Goal: Task Accomplishment & Management: Manage account settings

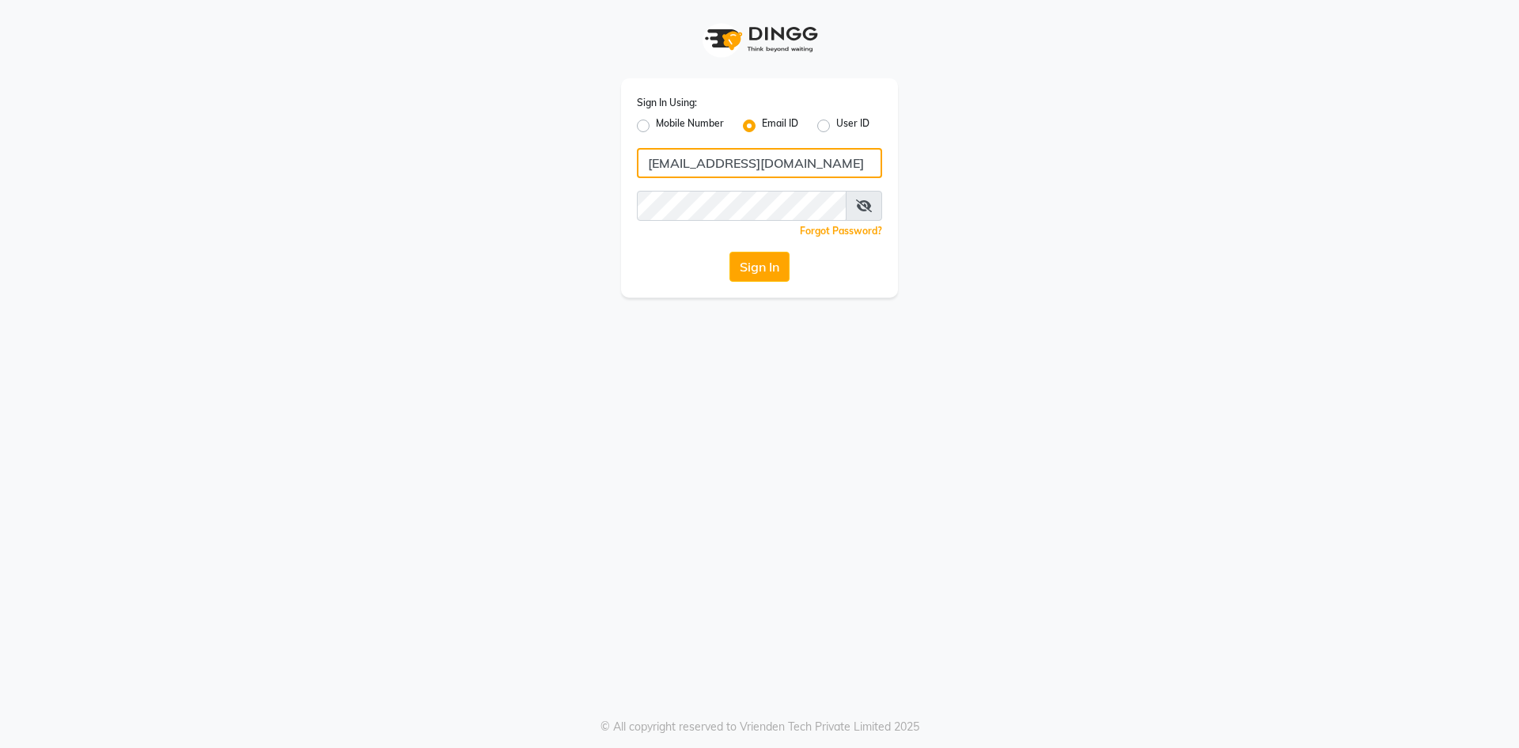
drag, startPoint x: 0, startPoint y: 0, endPoint x: 827, endPoint y: 162, distance: 842.6
click at [827, 162] on input "[EMAIL_ADDRESS][DOMAIN_NAME]" at bounding box center [759, 163] width 245 height 30
type input "g"
type input "[EMAIL_ADDRESS][DOMAIN_NAME]"
click at [730, 252] on button "Sign In" at bounding box center [760, 267] width 60 height 30
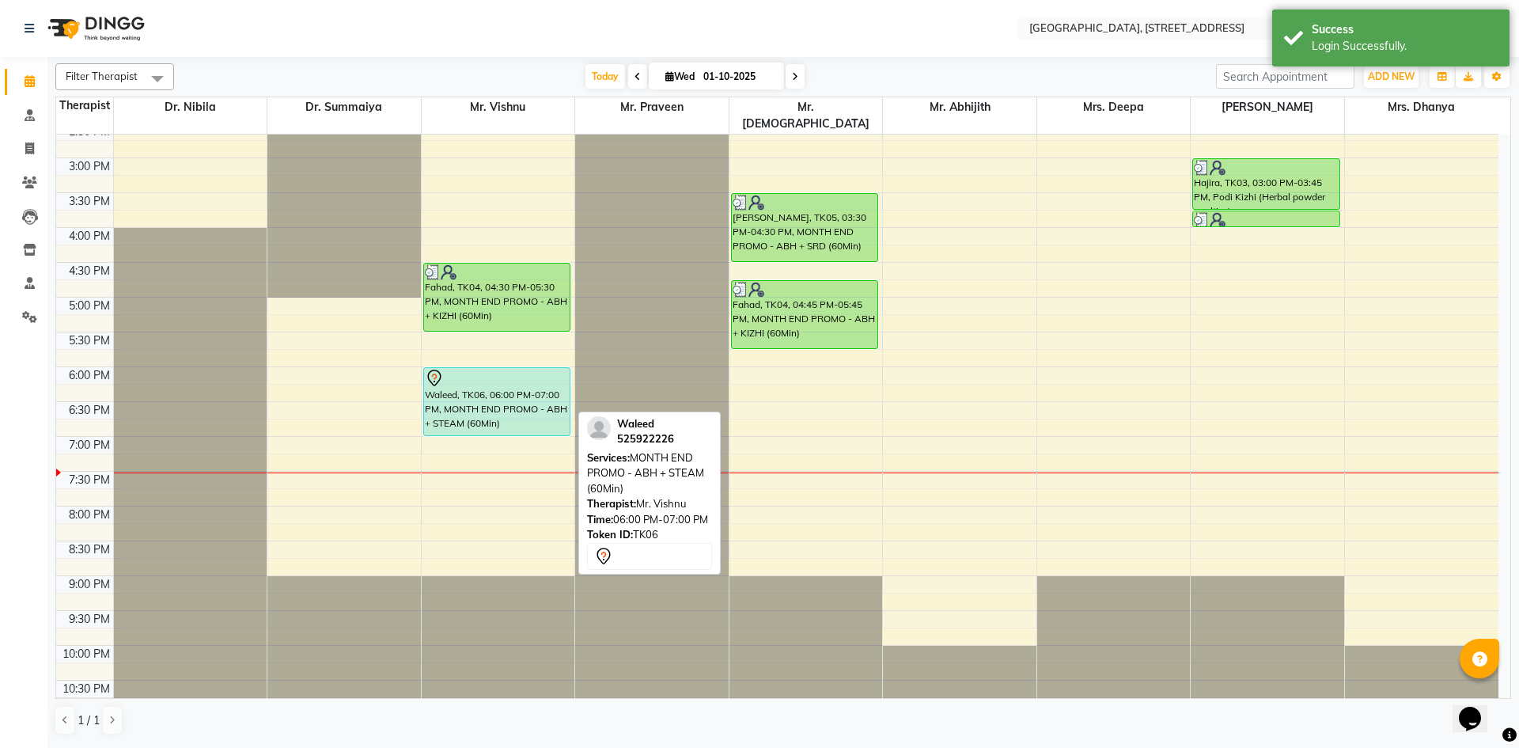
click at [517, 396] on div "Waleed, TK06, 06:00 PM-07:00 PM, MONTH END PROMO - ABH + STEAM (60Min)" at bounding box center [497, 401] width 146 height 67
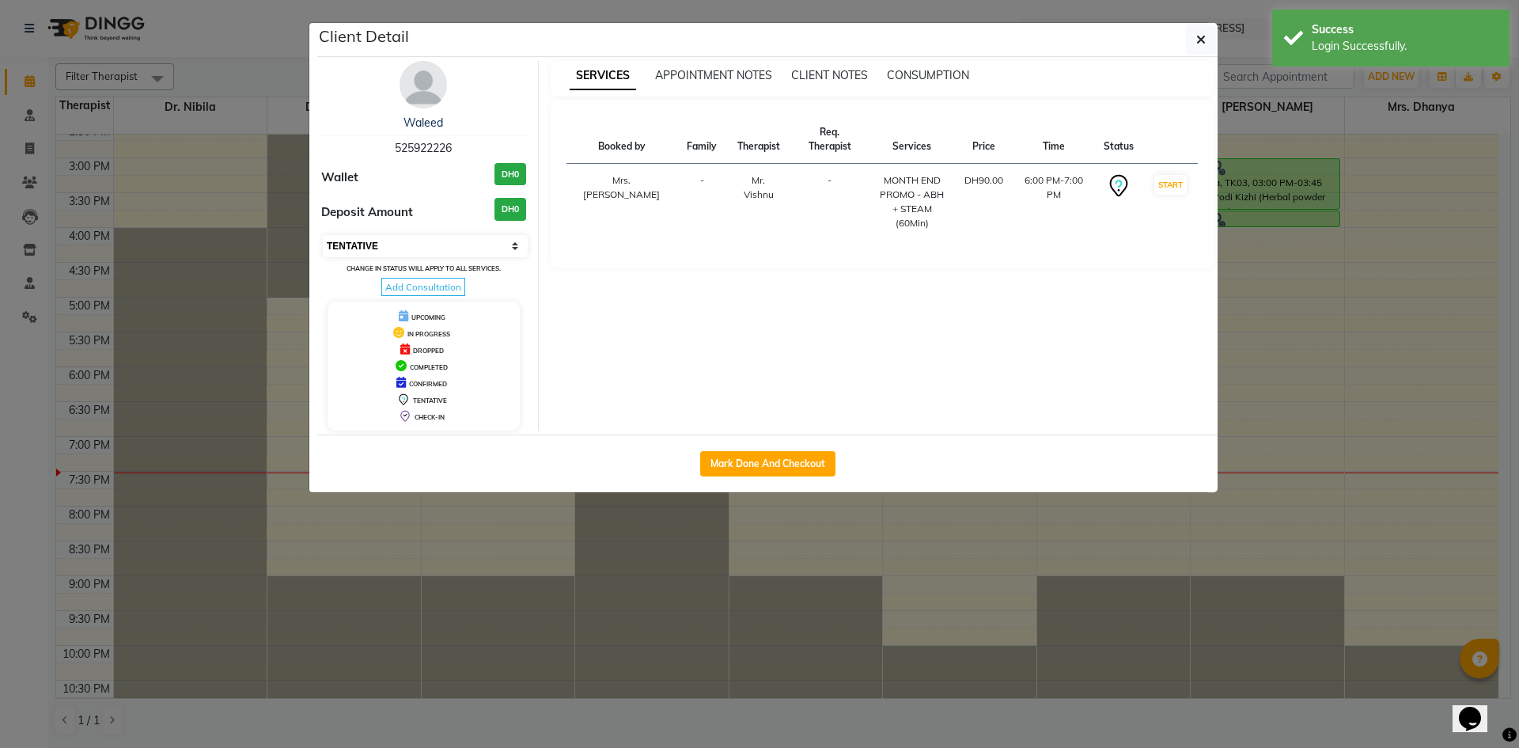
drag, startPoint x: 515, startPoint y: 244, endPoint x: 509, endPoint y: 255, distance: 12.8
click at [515, 244] on select "Select IN SERVICE CONFIRMED TENTATIVE CHECK IN MARK DONE DROPPED UPCOMING" at bounding box center [425, 246] width 205 height 22
select select "2"
click at [323, 235] on select "Select IN SERVICE CONFIRMED TENTATIVE CHECK IN MARK DONE DROPPED UPCOMING" at bounding box center [425, 246] width 205 height 22
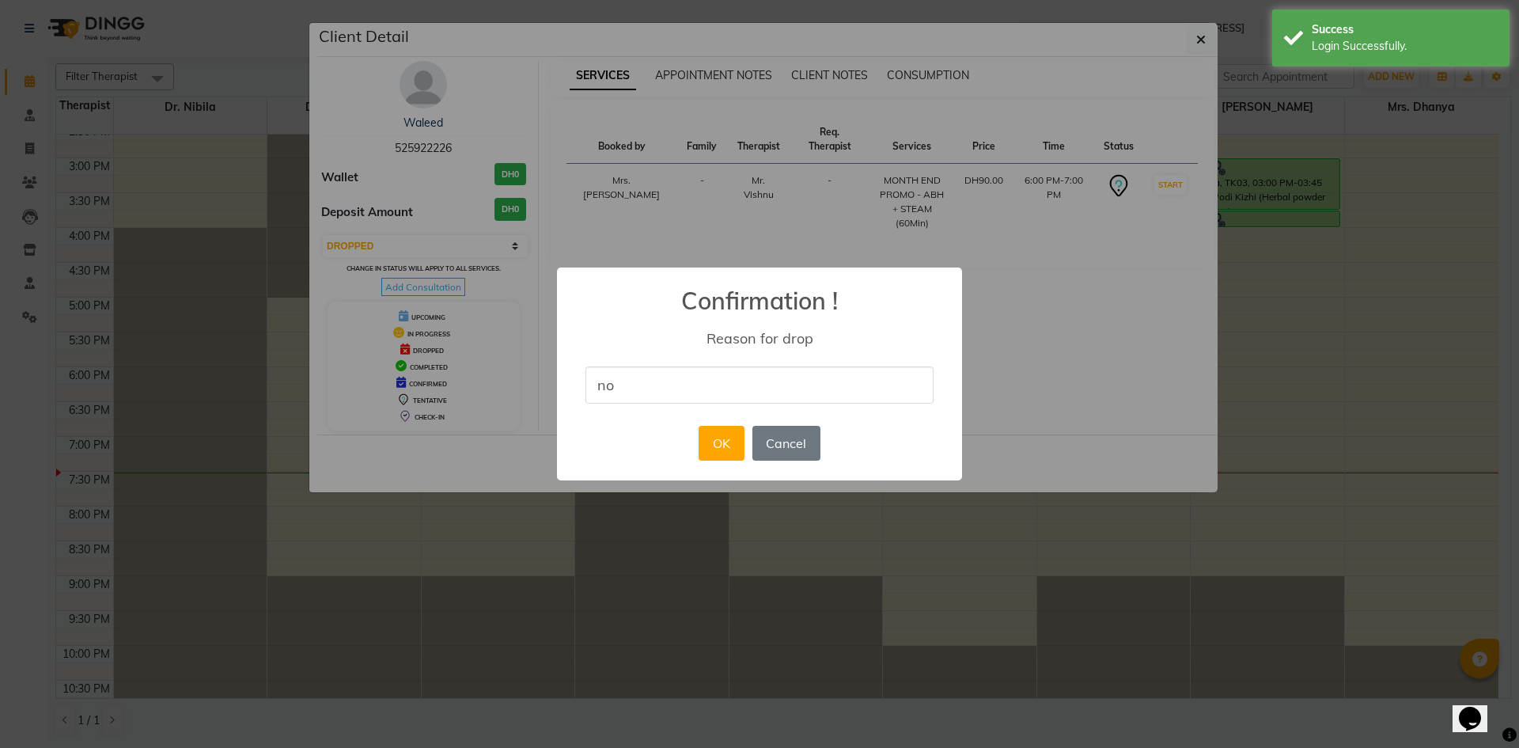
type input "no show"
click at [702, 434] on button "OK" at bounding box center [721, 443] width 45 height 35
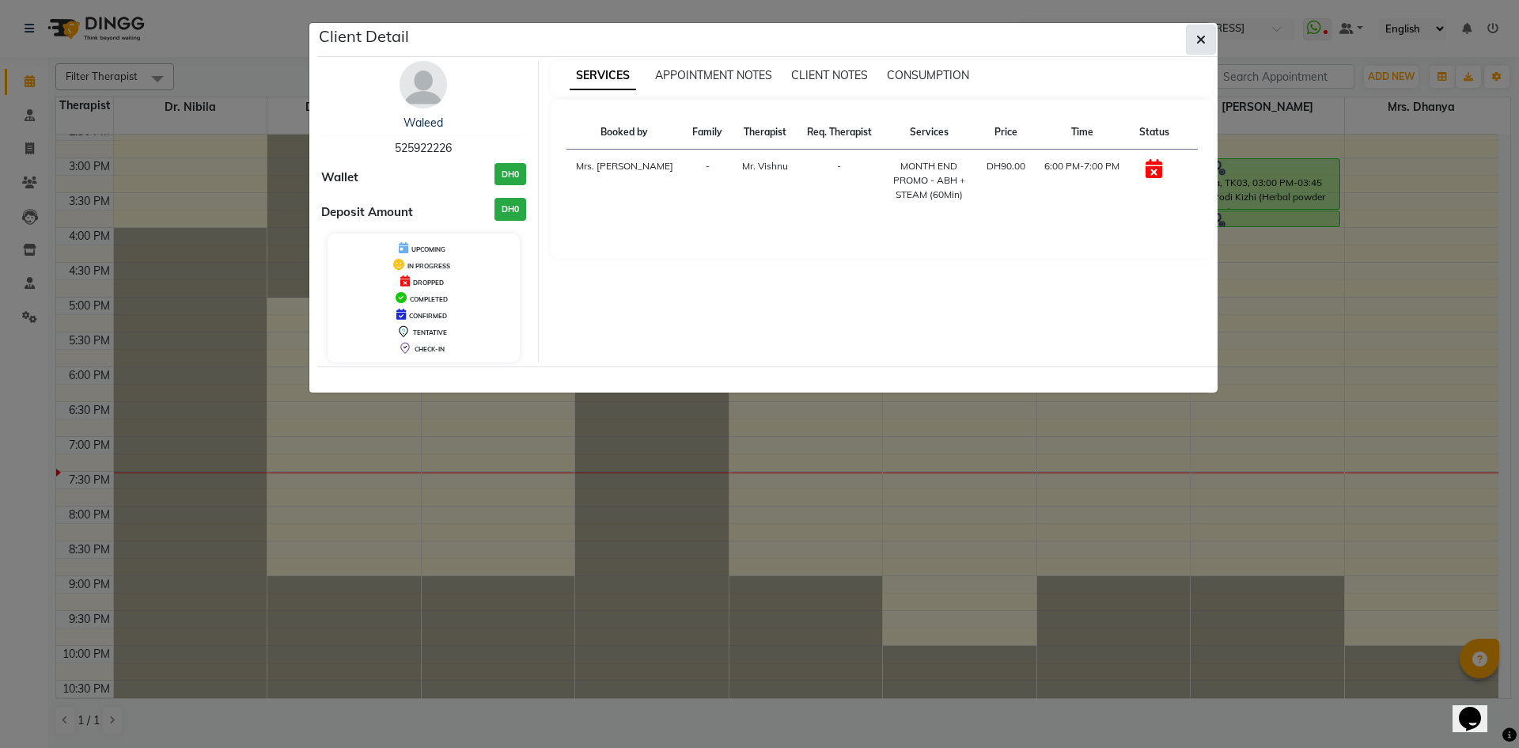
click at [1200, 40] on icon "button" at bounding box center [1200, 39] width 9 height 13
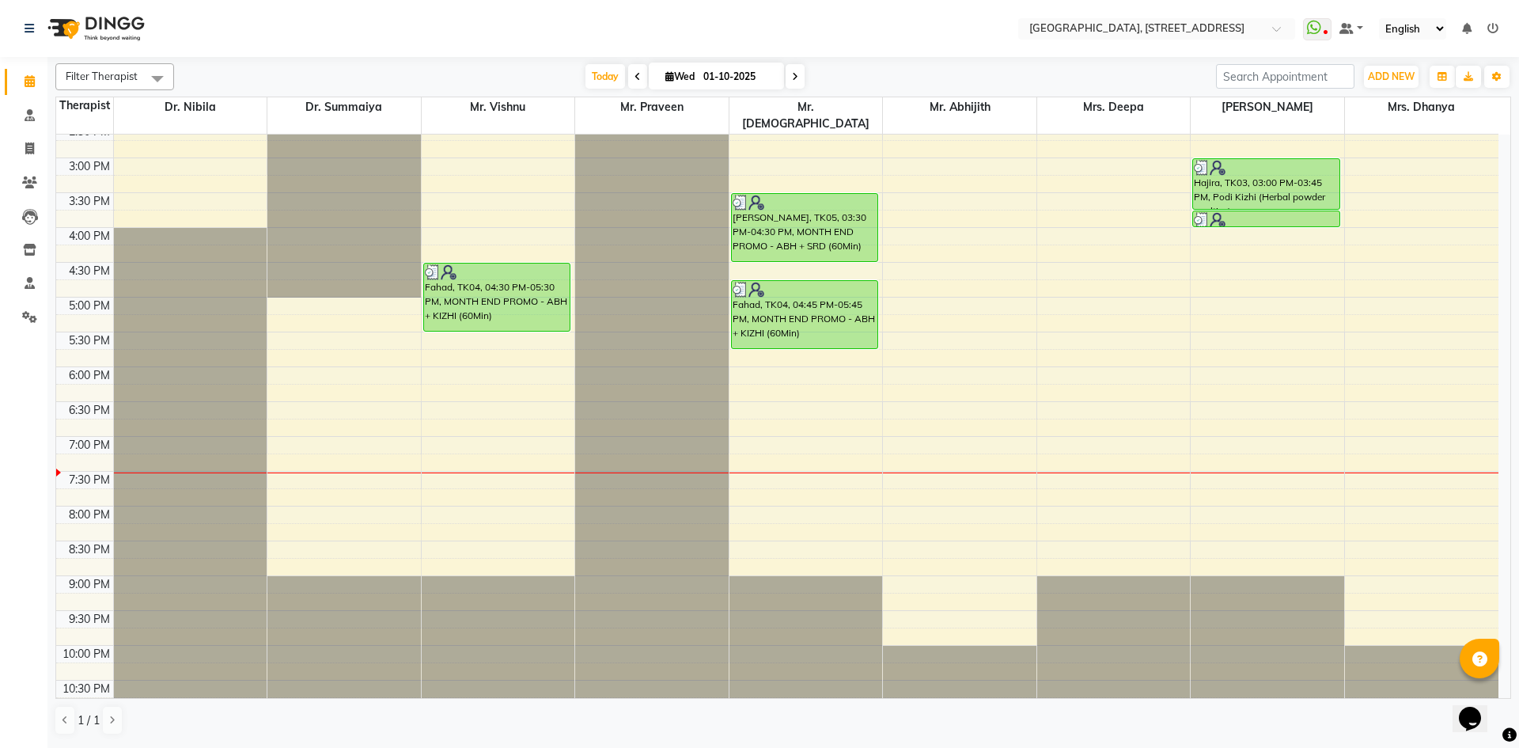
click at [798, 83] on span at bounding box center [795, 76] width 19 height 25
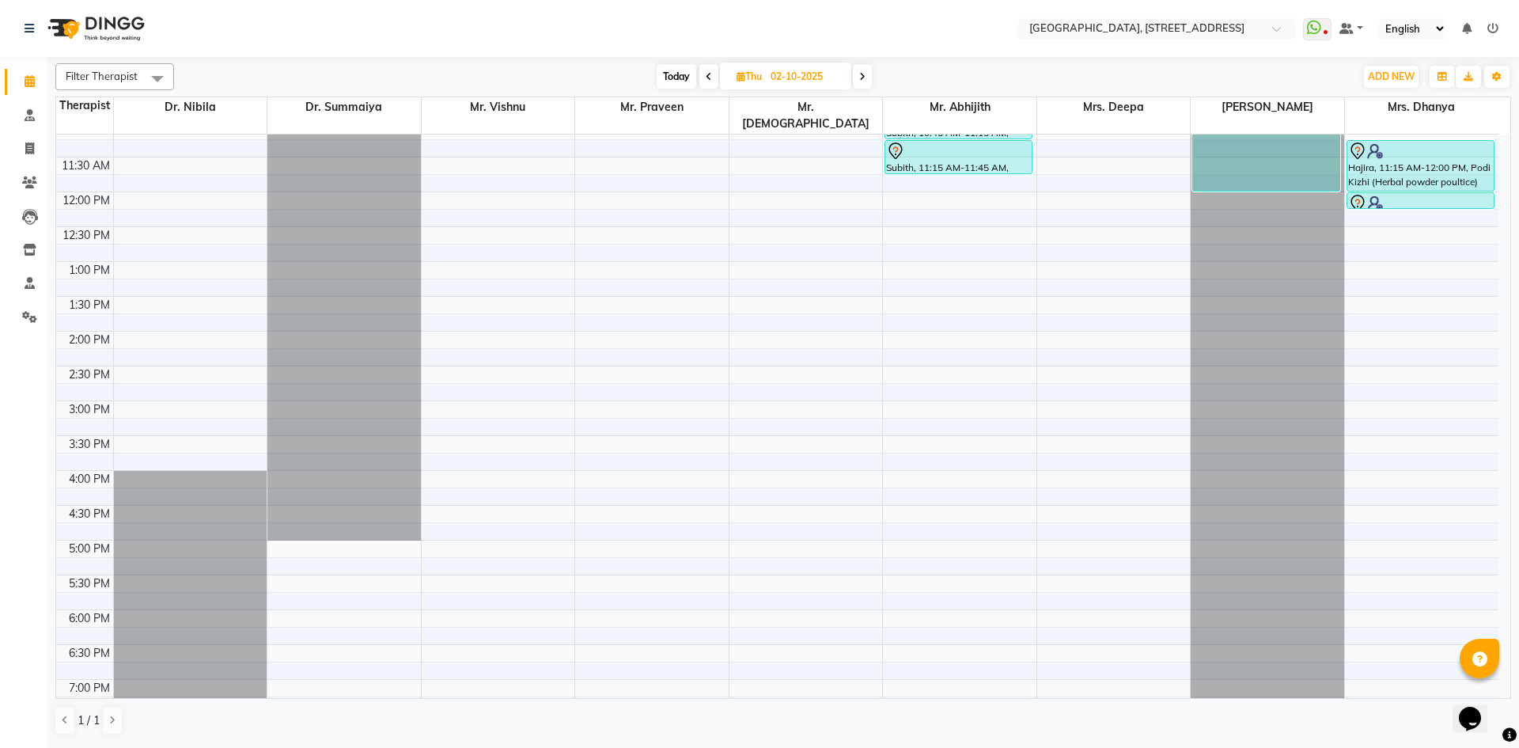
scroll to position [533, 0]
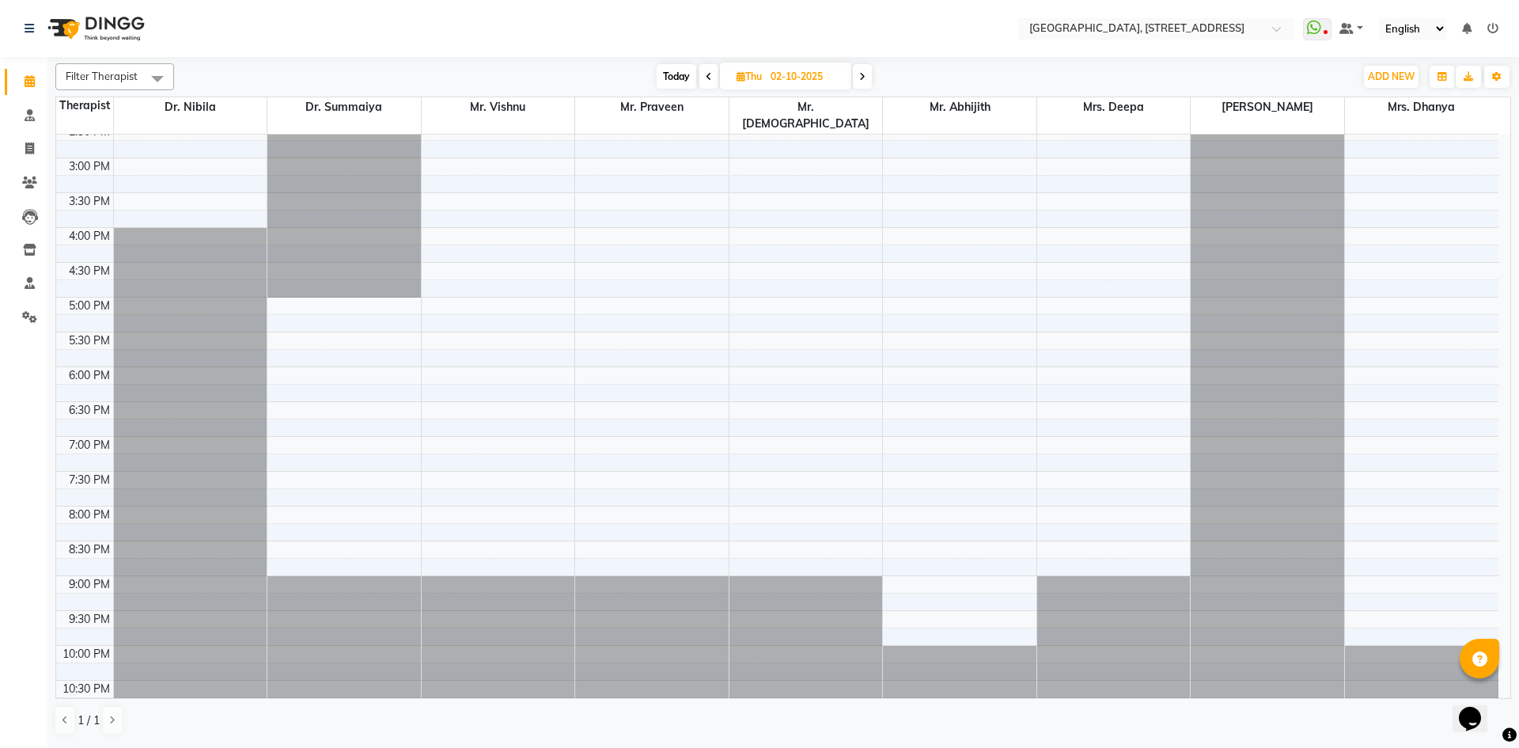
click at [684, 82] on span "Today" at bounding box center [677, 76] width 40 height 25
type input "01-10-2025"
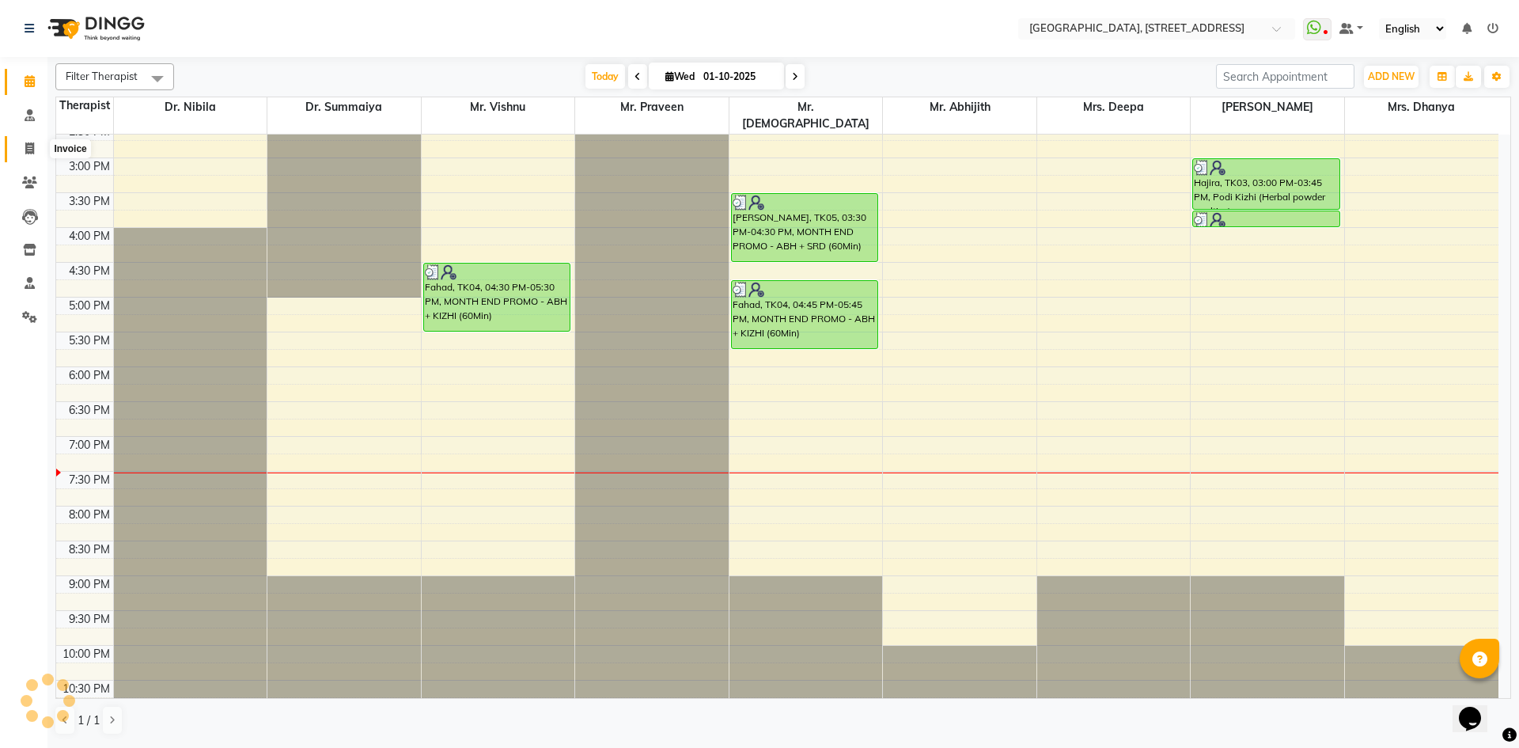
click at [33, 142] on span at bounding box center [30, 149] width 28 height 18
select select "service"
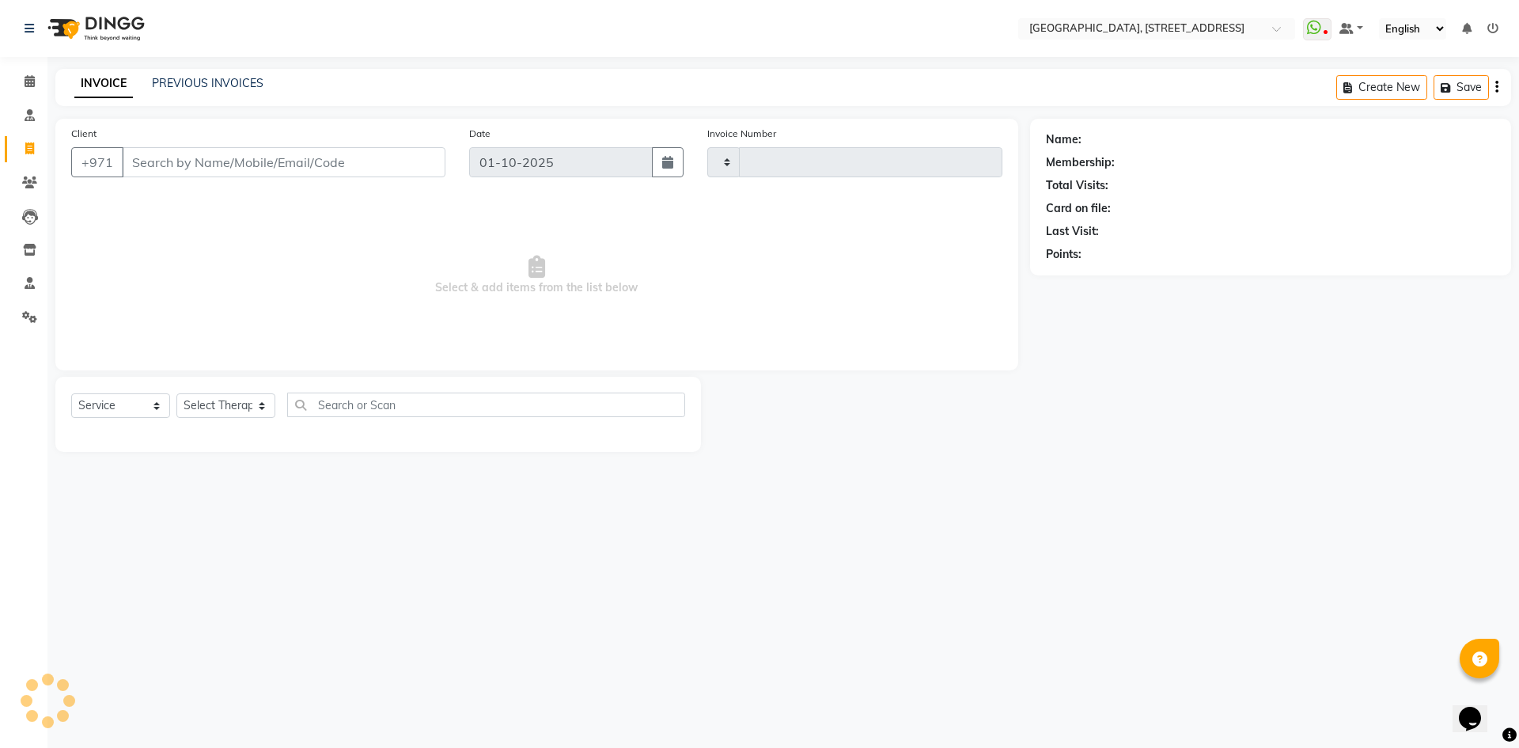
type input "2404"
select select "4538"
click at [234, 82] on link "PREVIOUS INVOICES" at bounding box center [208, 83] width 112 height 14
